Goal: Find specific page/section: Find specific page/section

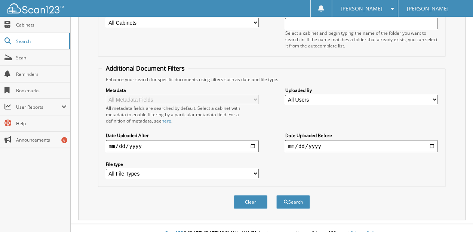
scroll to position [112, 0]
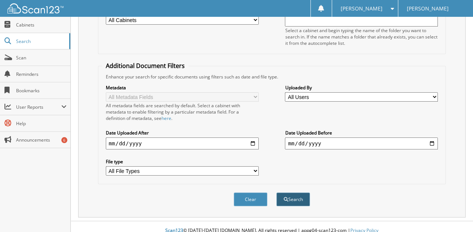
type input "[PERSON_NAME]"
click at [290, 194] on button "Search" at bounding box center [293, 199] width 34 height 14
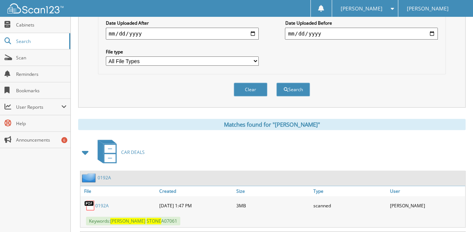
scroll to position [249, 0]
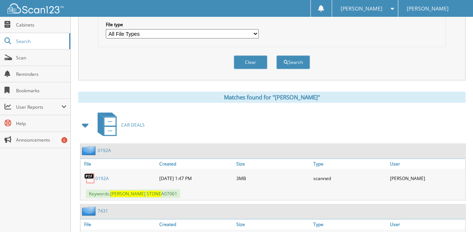
click at [101, 175] on link "0192A" at bounding box center [101, 178] width 13 height 6
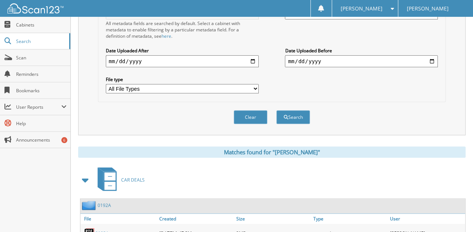
scroll to position [124, 0]
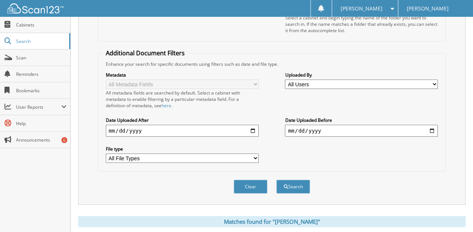
click at [252, 180] on button "Clear" at bounding box center [251, 187] width 34 height 14
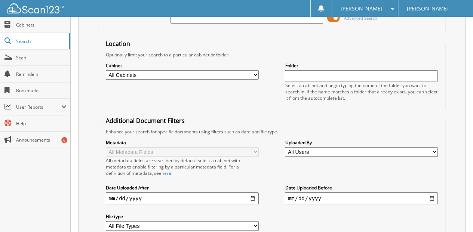
scroll to position [0, 0]
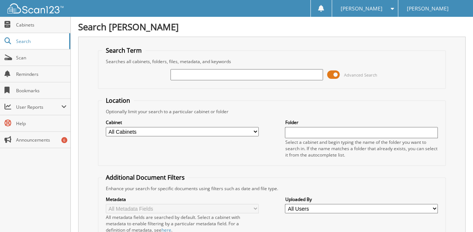
click at [184, 75] on input "text" at bounding box center [246, 74] width 153 height 11
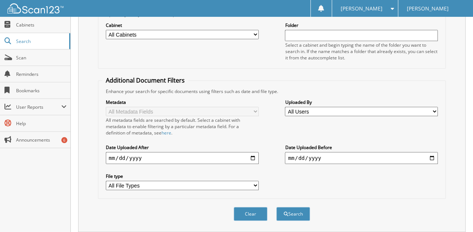
scroll to position [112, 0]
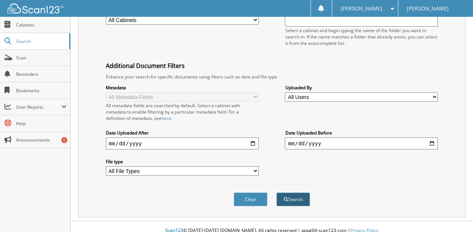
type input "[PERSON_NAME]"
click at [292, 192] on button "Search" at bounding box center [293, 199] width 34 height 14
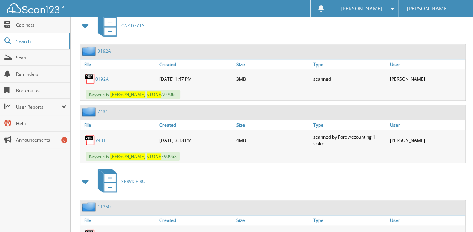
scroll to position [349, 0]
click at [101, 137] on link "7431" at bounding box center [100, 140] width 10 height 6
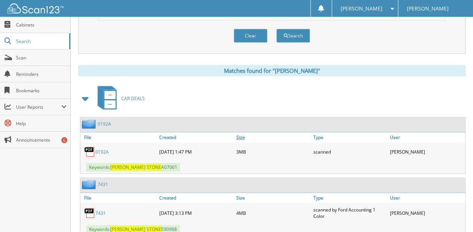
scroll to position [224, 0]
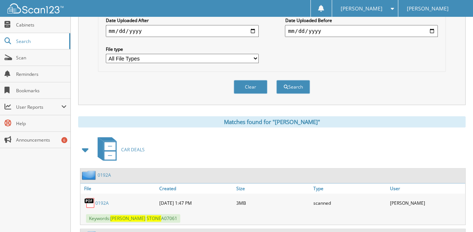
click at [247, 80] on button "Clear" at bounding box center [251, 87] width 34 height 14
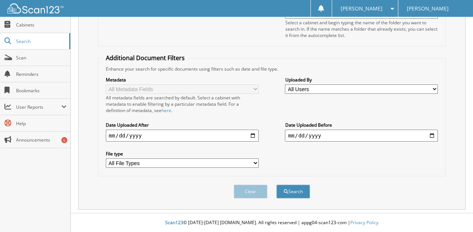
scroll to position [112, 0]
